Goal: Check status: Check status

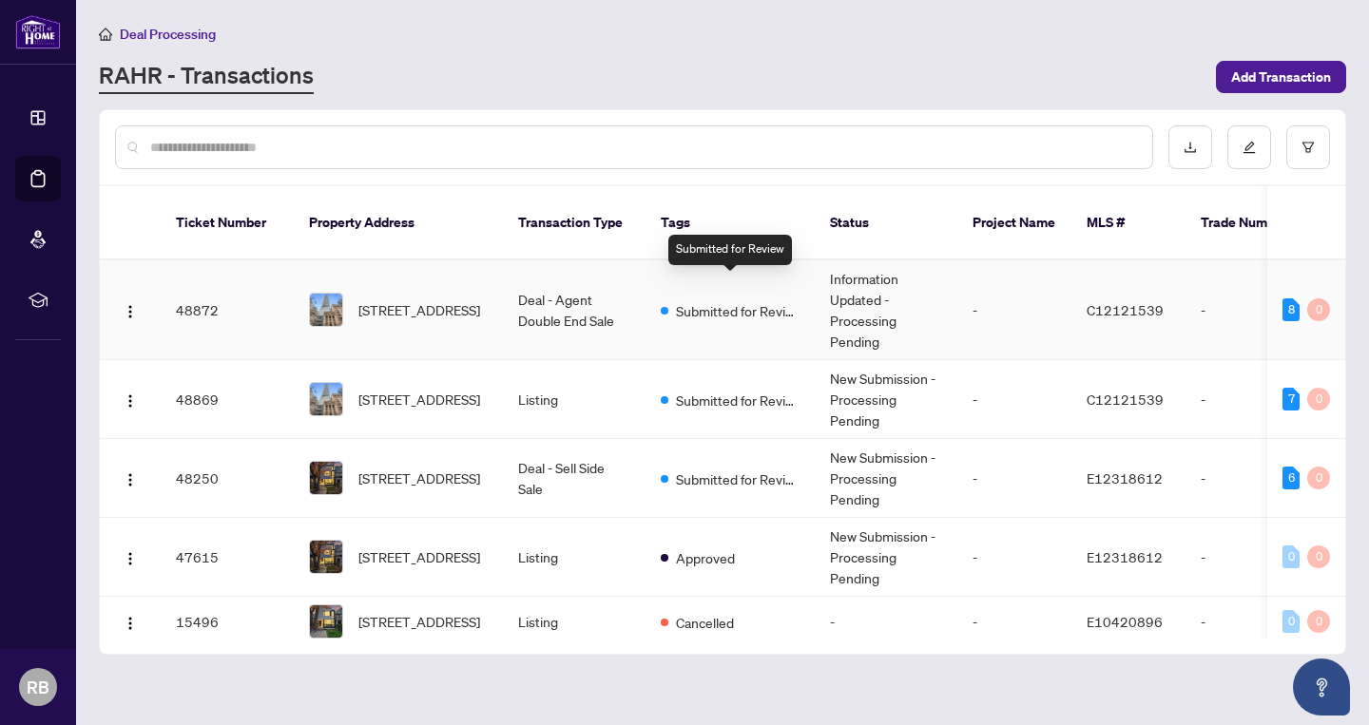
click at [711, 300] on span "Submitted for Review" at bounding box center [738, 310] width 124 height 21
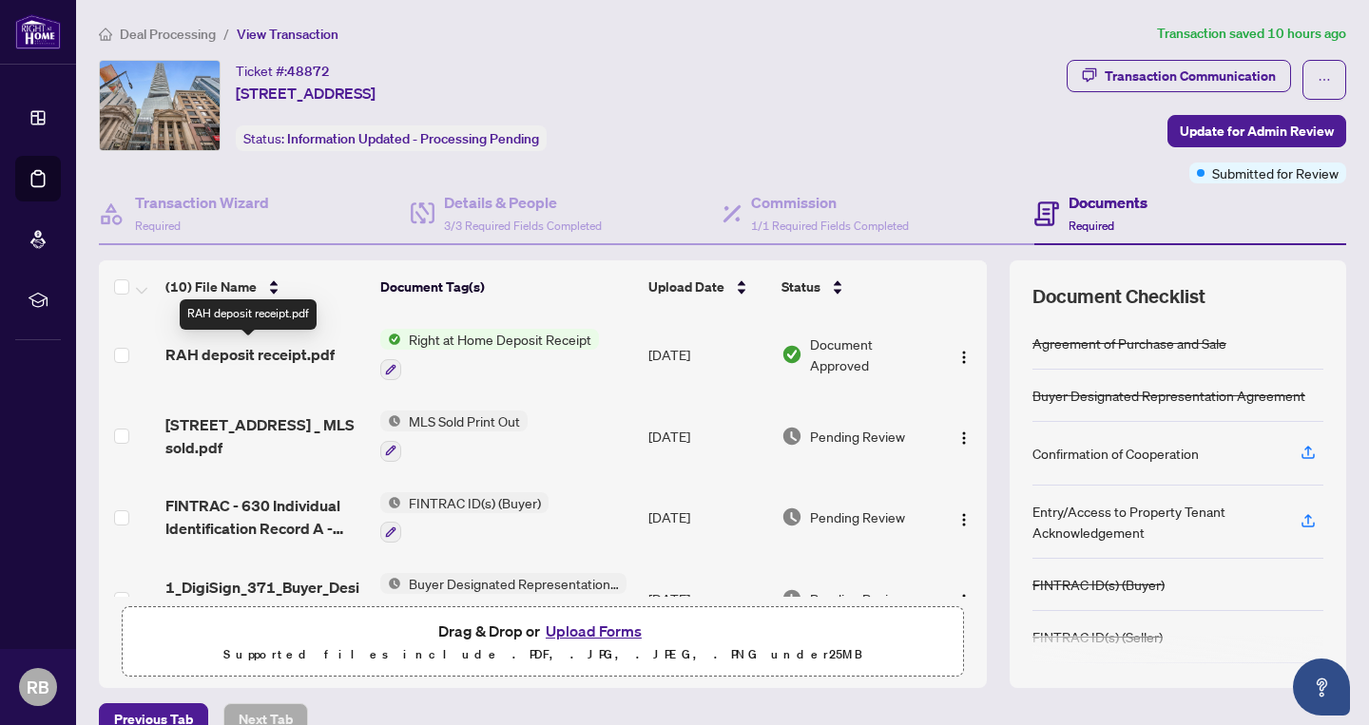
click at [322, 356] on span "RAH deposit receipt.pdf" at bounding box center [249, 354] width 169 height 23
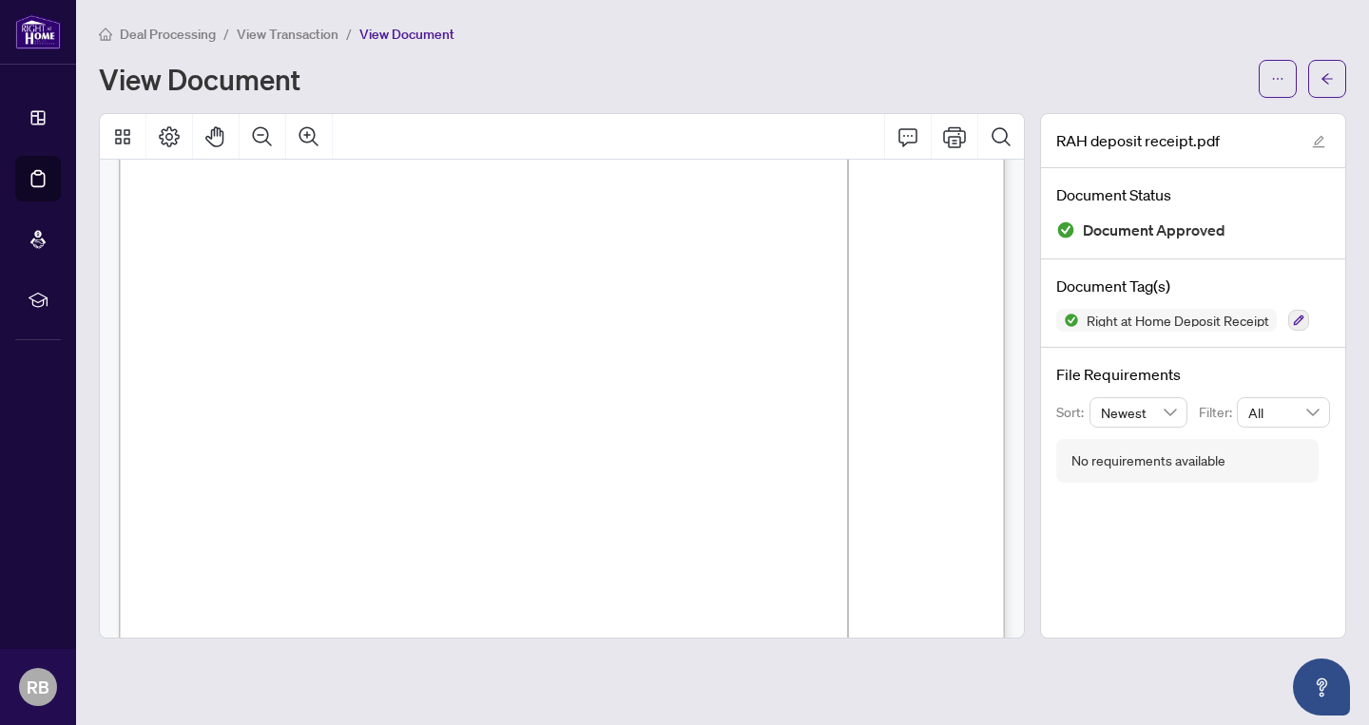
scroll to position [184, 0]
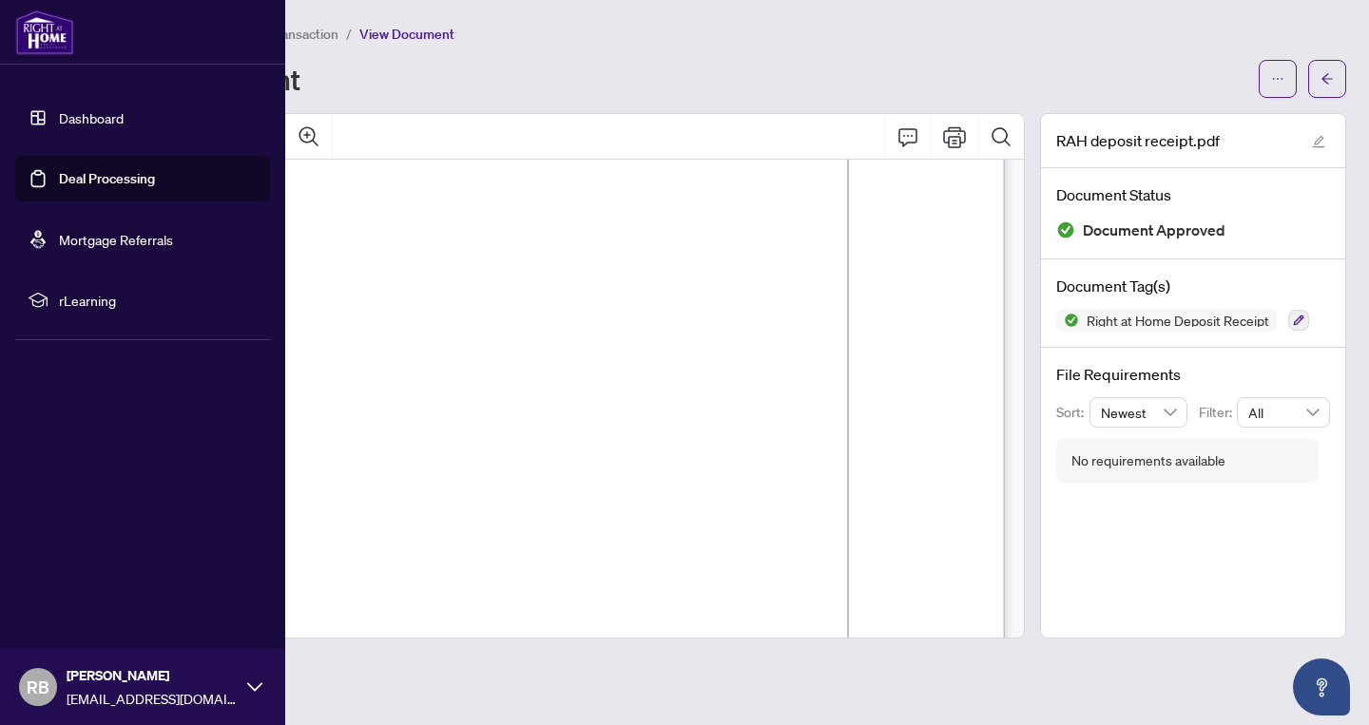
click at [96, 177] on link "Deal Processing" at bounding box center [107, 178] width 96 height 17
